Goal: Task Accomplishment & Management: Complete application form

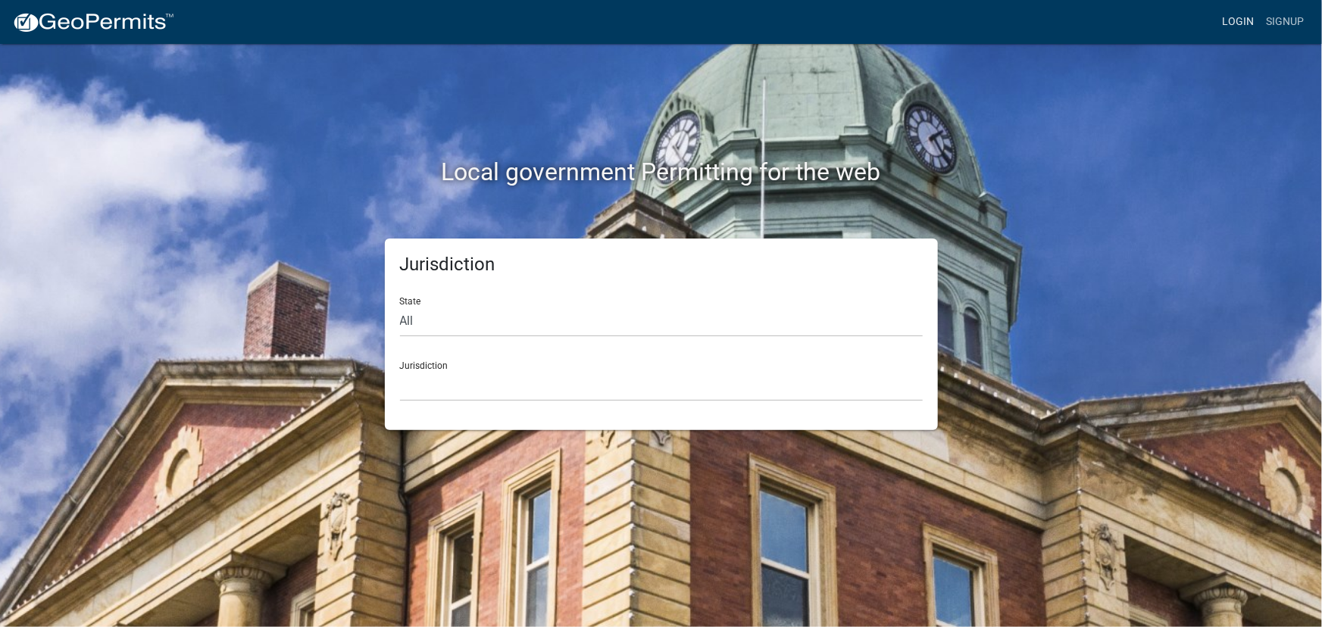
click at [1242, 22] on link "Login" at bounding box center [1238, 22] width 44 height 29
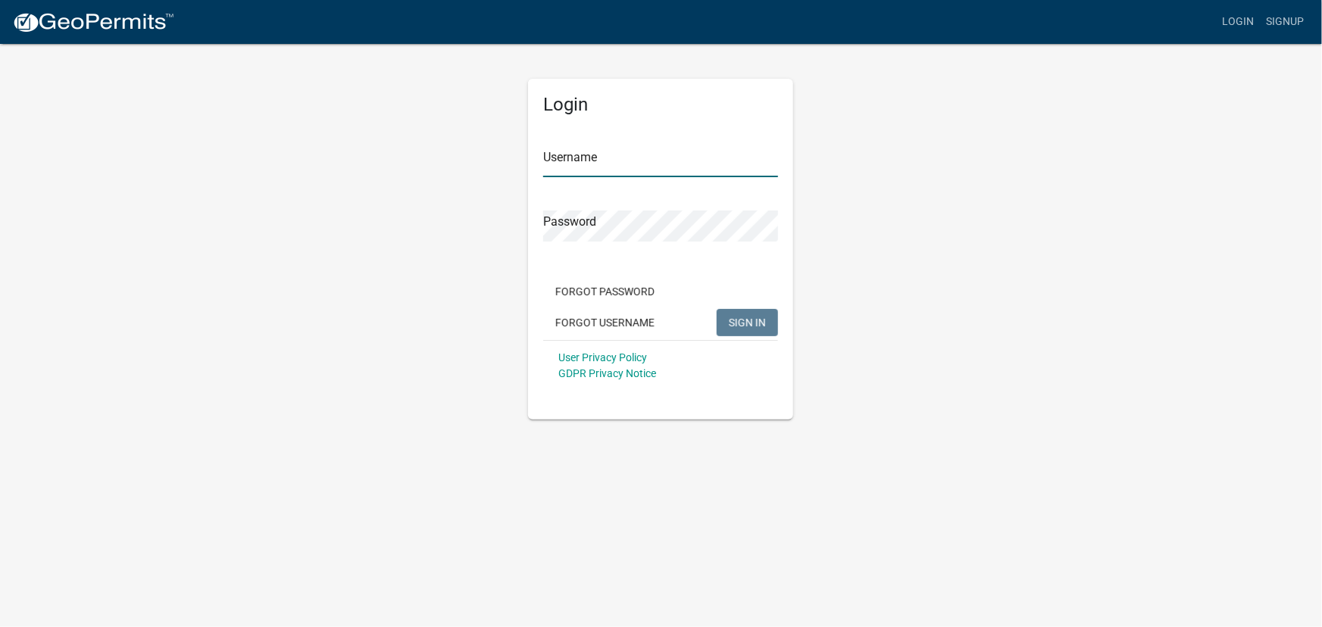
type input "kjhouse"
click at [752, 328] on span "SIGN IN" at bounding box center [747, 322] width 37 height 12
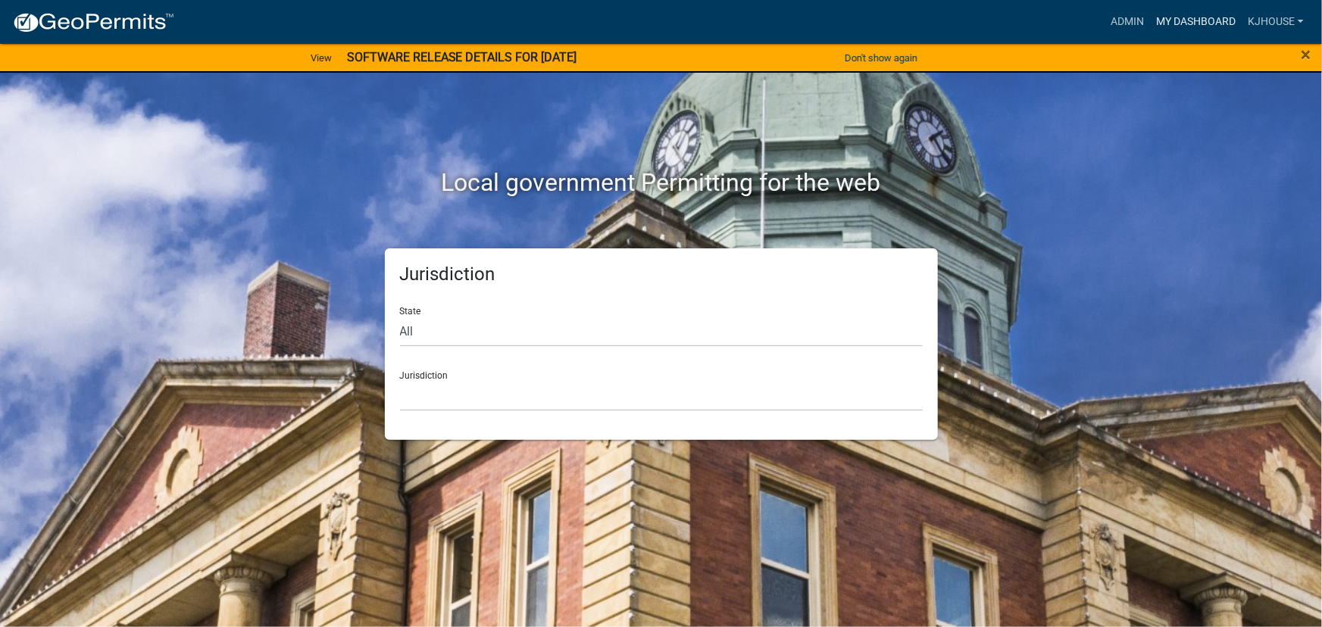
click at [1188, 18] on link "My Dashboard" at bounding box center [1196, 22] width 92 height 29
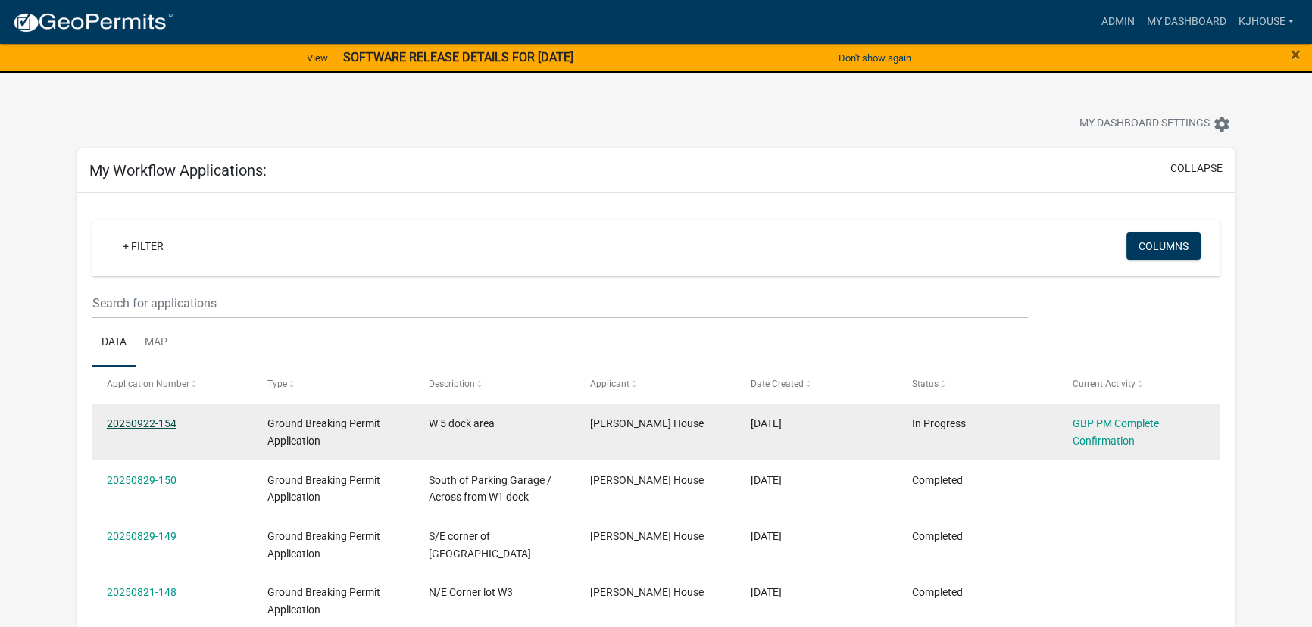
click at [129, 421] on link "20250922-154" at bounding box center [142, 424] width 70 height 12
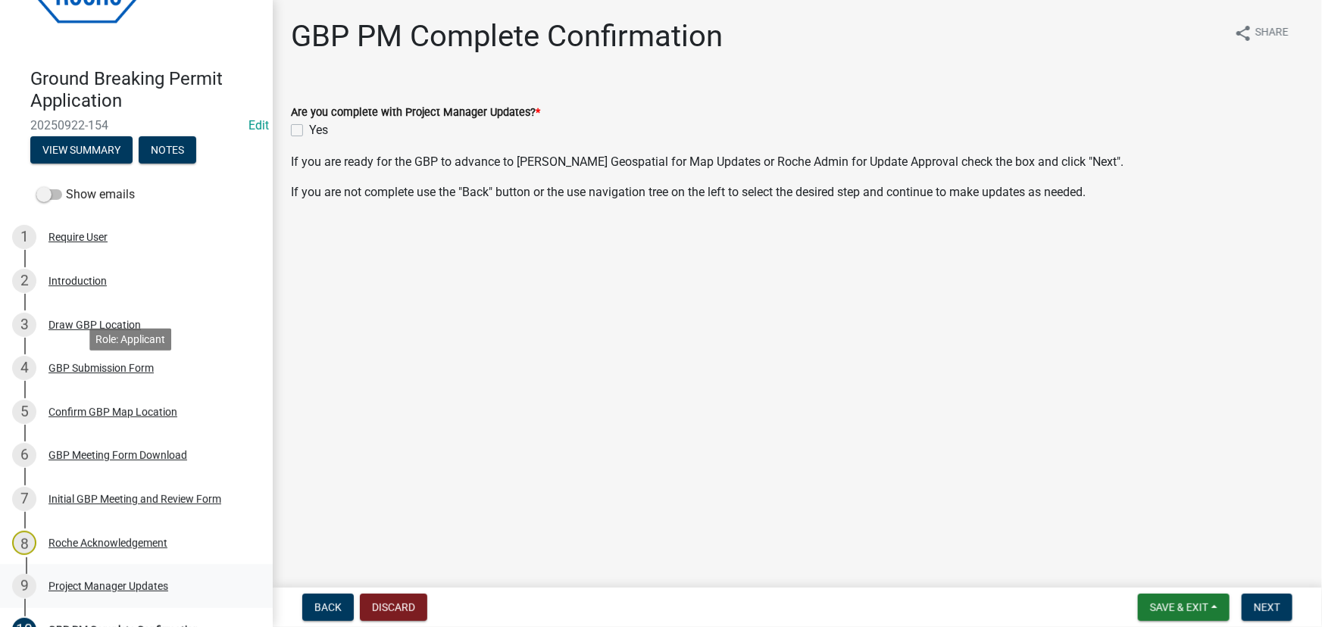
scroll to position [195, 0]
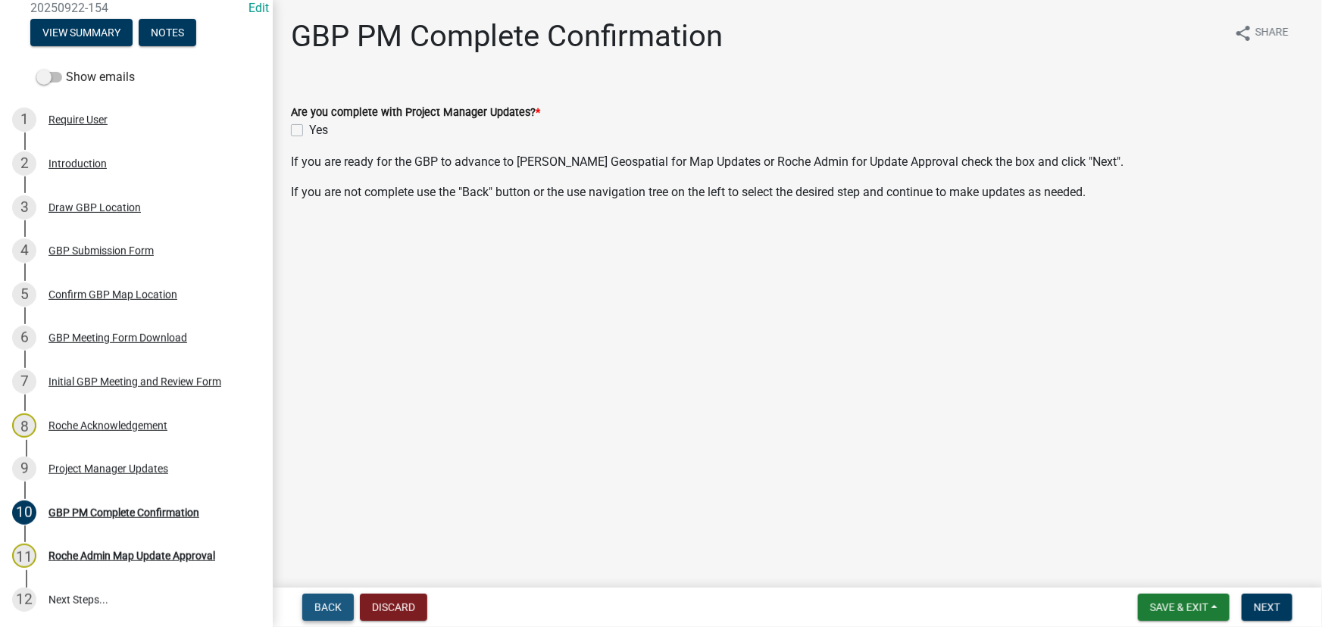
click at [325, 615] on button "Back" at bounding box center [328, 607] width 52 height 27
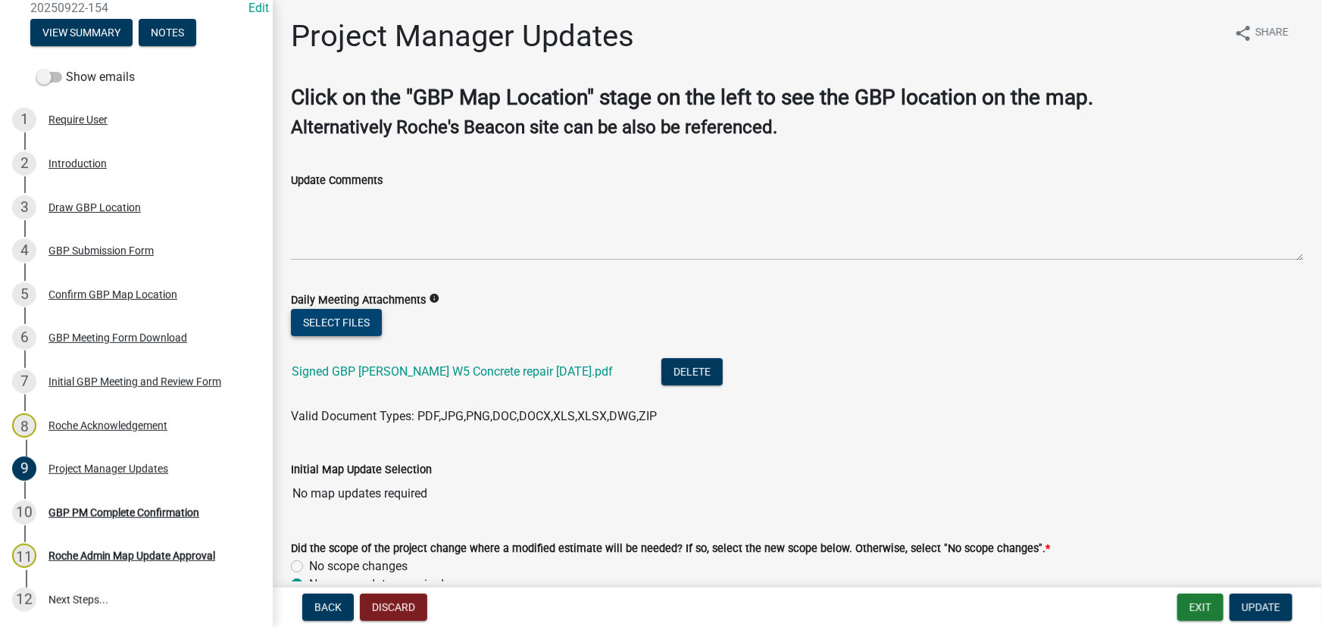
click at [340, 321] on button "Select files" at bounding box center [336, 322] width 91 height 27
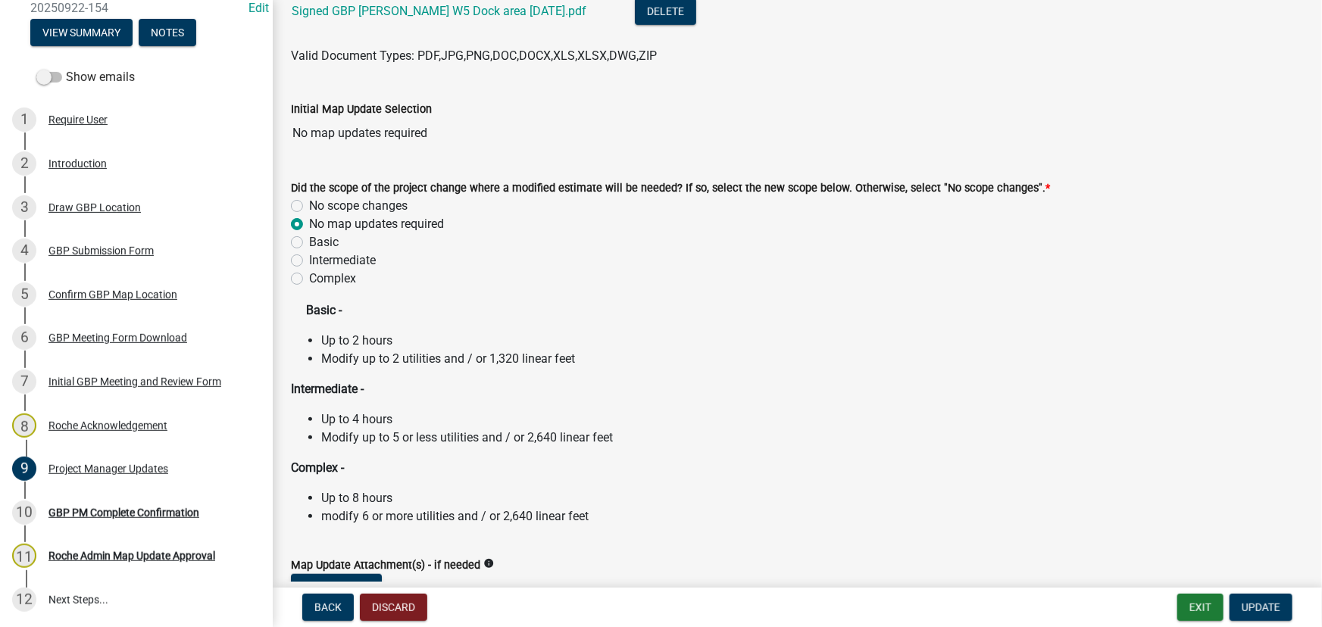
scroll to position [482, 0]
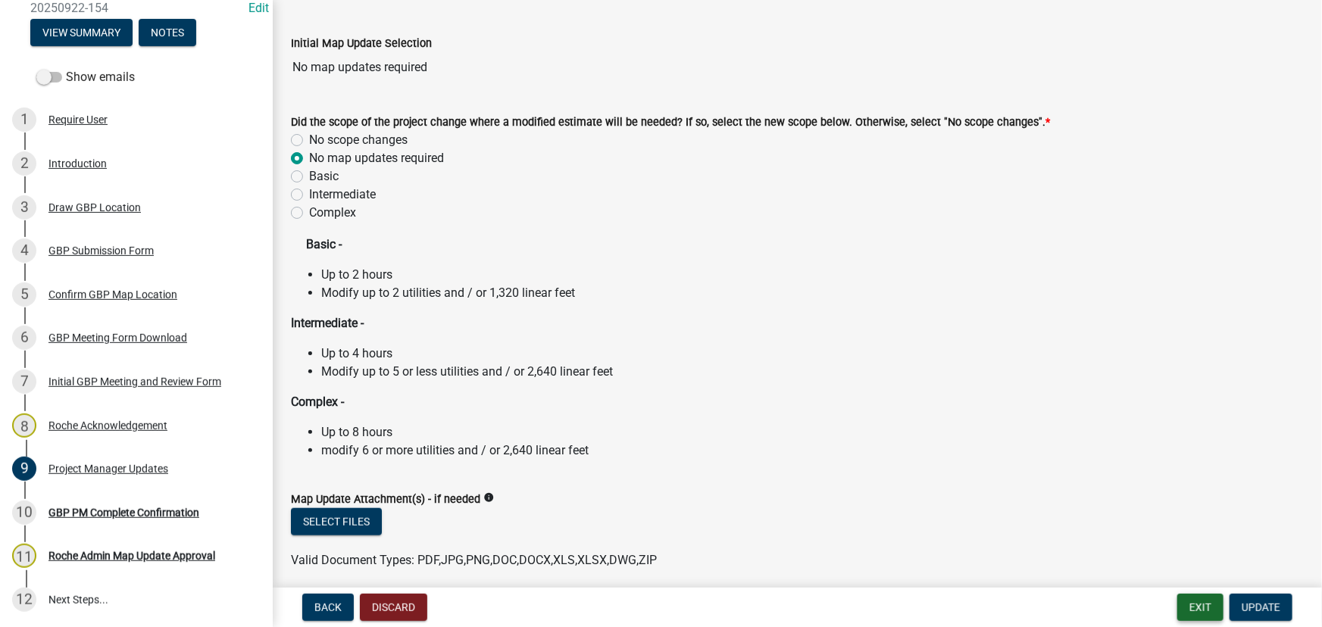
click at [1197, 609] on button "Exit" at bounding box center [1201, 607] width 46 height 27
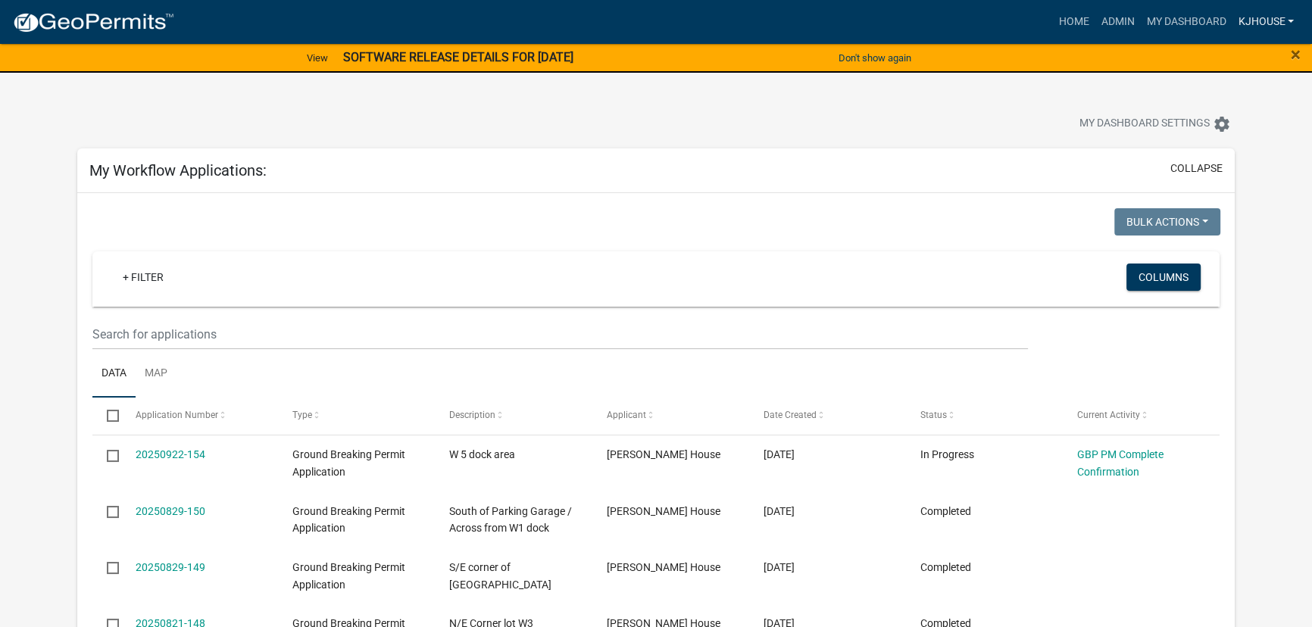
click at [1255, 16] on link "kjhouse" at bounding box center [1266, 22] width 68 height 29
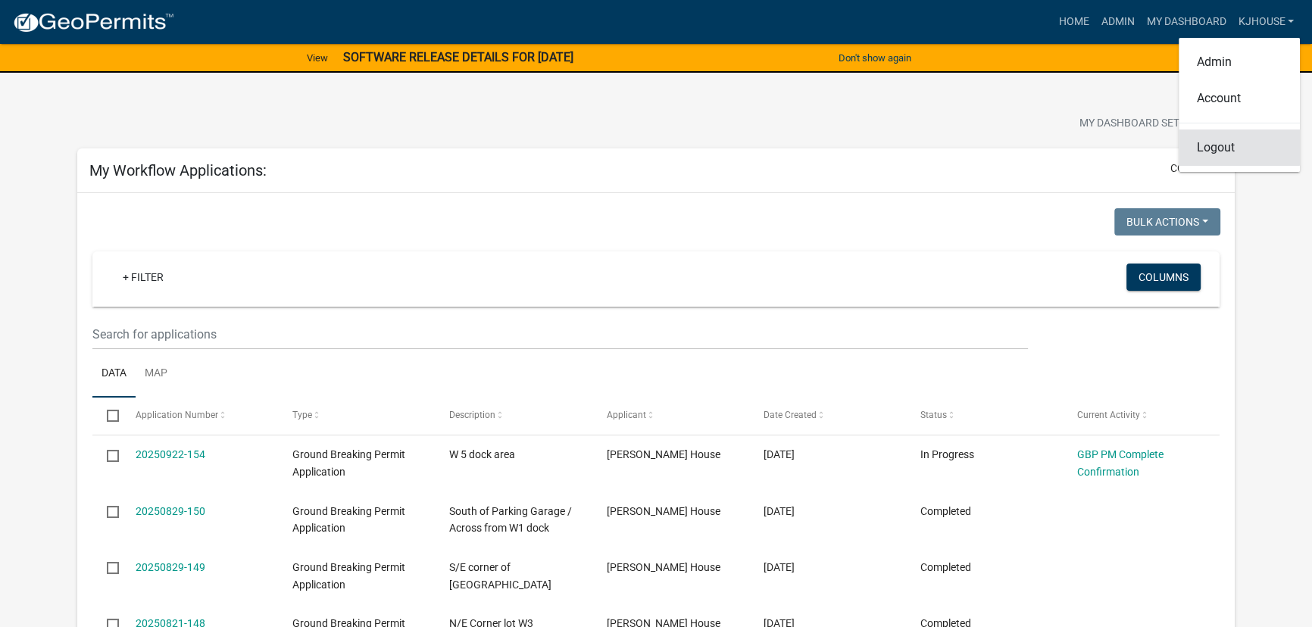
click at [1213, 148] on link "Logout" at bounding box center [1239, 148] width 121 height 36
